Goal: Task Accomplishment & Management: Manage account settings

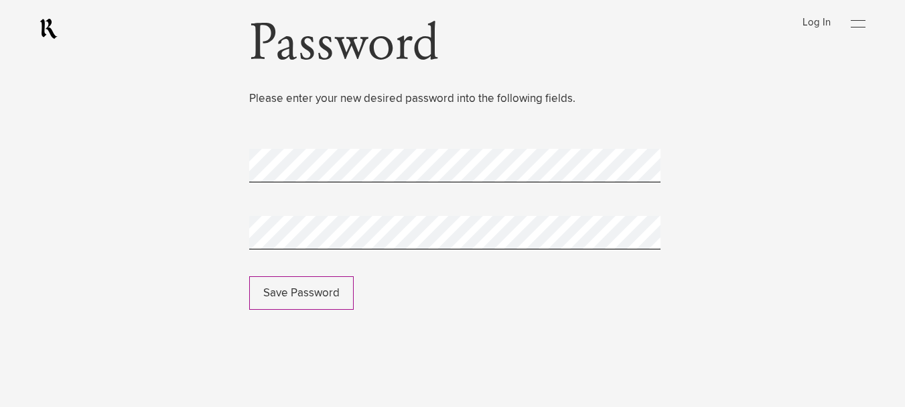
scroll to position [134, 0]
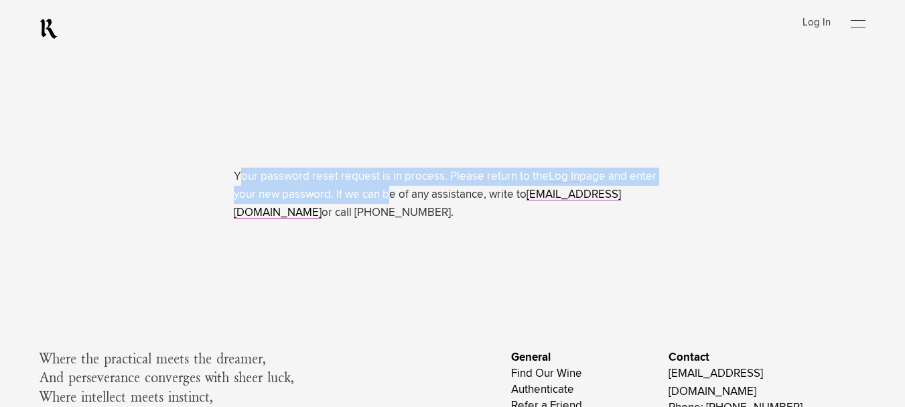
drag, startPoint x: 242, startPoint y: 176, endPoint x: 385, endPoint y: 188, distance: 143.1
click at [385, 188] on p "Your password reset request is in process. Please return to the Log In page and…" at bounding box center [452, 194] width 437 height 55
click at [656, 101] on div "Your password reset request is in process. Please return to the Log In page and…" at bounding box center [452, 111] width 437 height 222
